Goal: Understand process/instructions: Learn how to perform a task or action

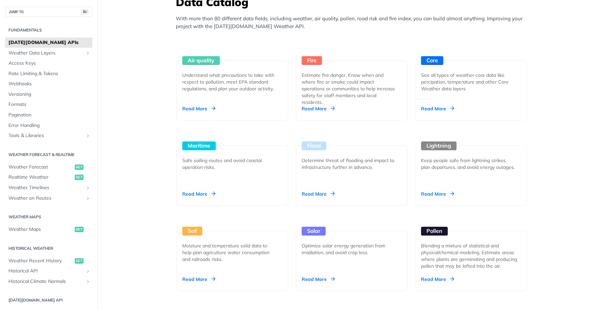
scroll to position [612, 0]
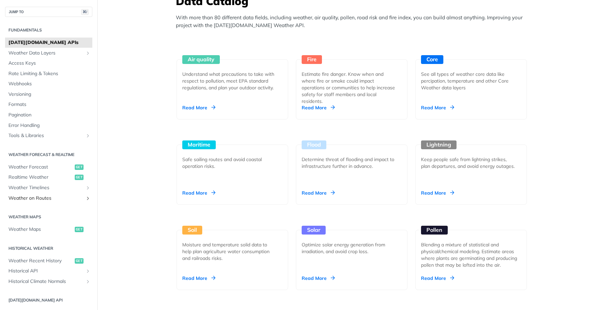
click at [27, 196] on span "Weather on Routes" at bounding box center [45, 198] width 75 height 7
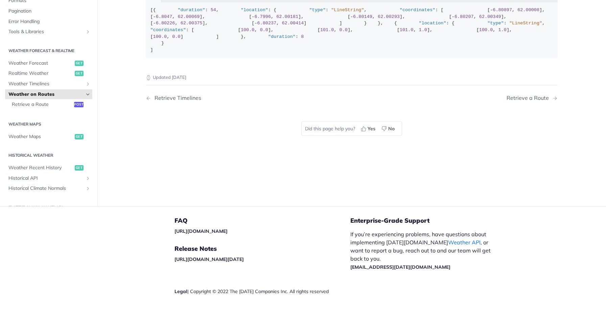
scroll to position [144, 0]
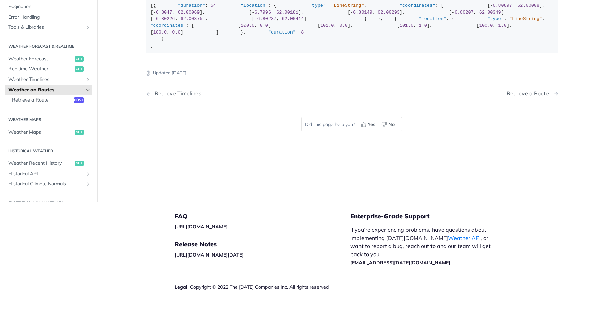
click at [540, 97] on div "Retrieve a Route" at bounding box center [530, 93] width 46 height 6
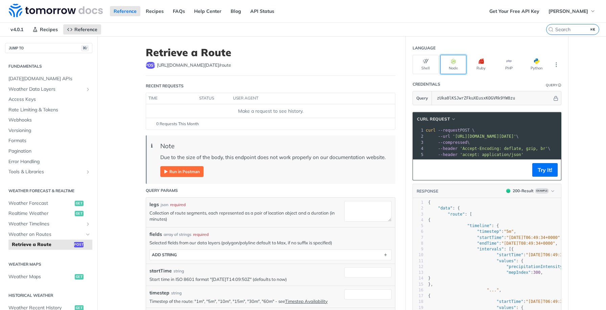
click at [450, 62] on button "Node" at bounding box center [453, 64] width 26 height 19
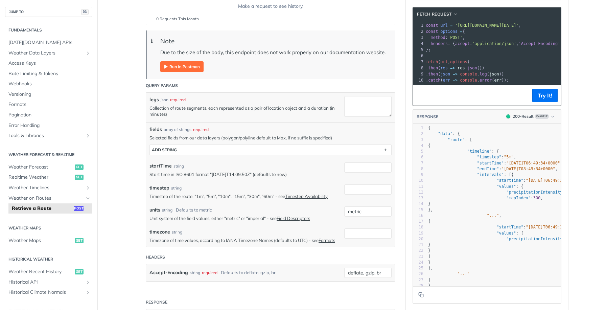
scroll to position [106, 0]
click at [365, 211] on input "metric" at bounding box center [367, 210] width 47 height 10
type input "m"
type input "standard"
click at [282, 234] on div "timezone string" at bounding box center [244, 230] width 191 height 7
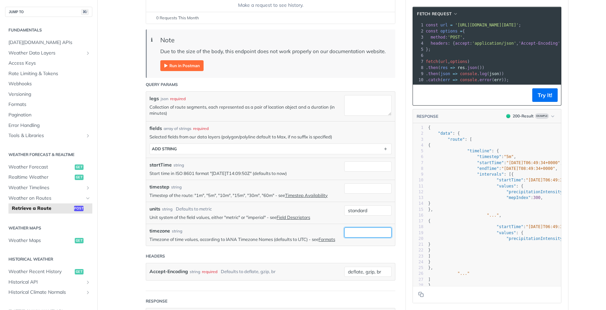
click at [355, 234] on input "timezone" at bounding box center [367, 232] width 47 height 10
type input "W"
type input "Eastern Daylight Time"
click at [296, 254] on header "Headers" at bounding box center [271, 256] width 250 height 14
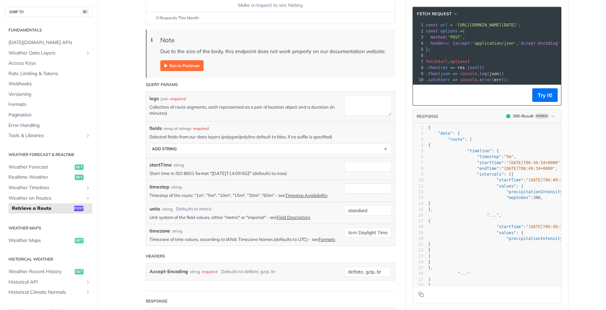
scroll to position [0, 0]
click at [363, 188] on input "timestep" at bounding box center [367, 188] width 47 height 10
type input "60m"
click at [357, 165] on input "startTime" at bounding box center [367, 166] width 47 height 10
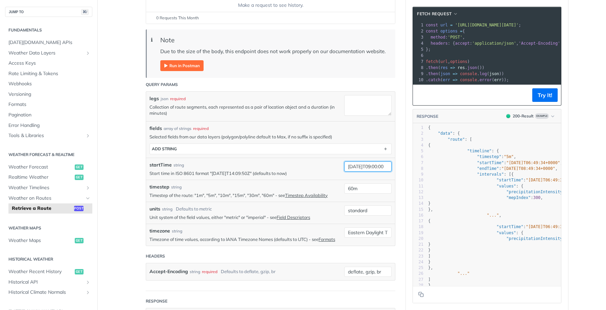
type input "[DATE]T09:00:00"
click at [367, 108] on textarea "legs" at bounding box center [367, 105] width 47 height 21
type textarea "3"
click at [186, 66] on img "Expand image" at bounding box center [181, 65] width 43 height 11
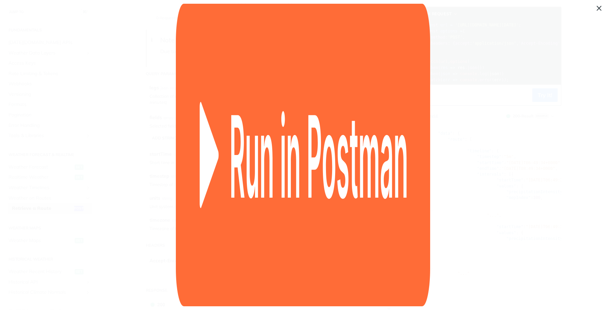
click at [186, 66] on img "Collapse image" at bounding box center [303, 155] width 255 height 302
